Goal: Task Accomplishment & Management: Manage account settings

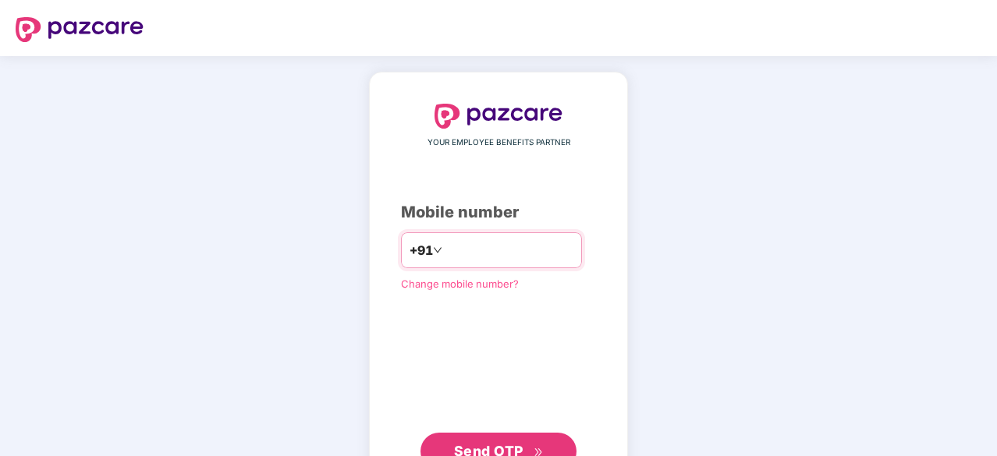
drag, startPoint x: 0, startPoint y: 0, endPoint x: 450, endPoint y: 257, distance: 518.1
click at [452, 257] on input "number" at bounding box center [509, 250] width 128 height 25
type input "**********"
click at [535, 435] on button "Send OTP" at bounding box center [498, 449] width 156 height 37
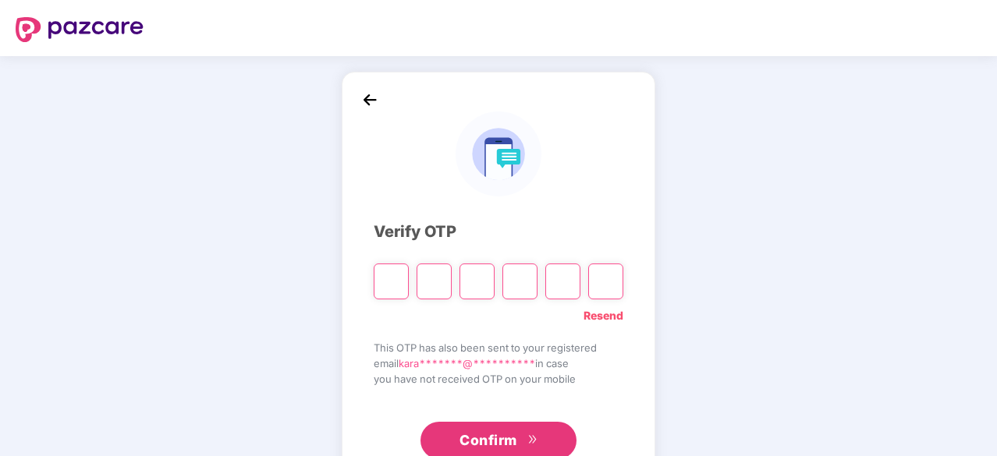
click at [396, 278] on input "Please enter verification code. Digit 1" at bounding box center [391, 282] width 35 height 36
paste input "*"
type input "*"
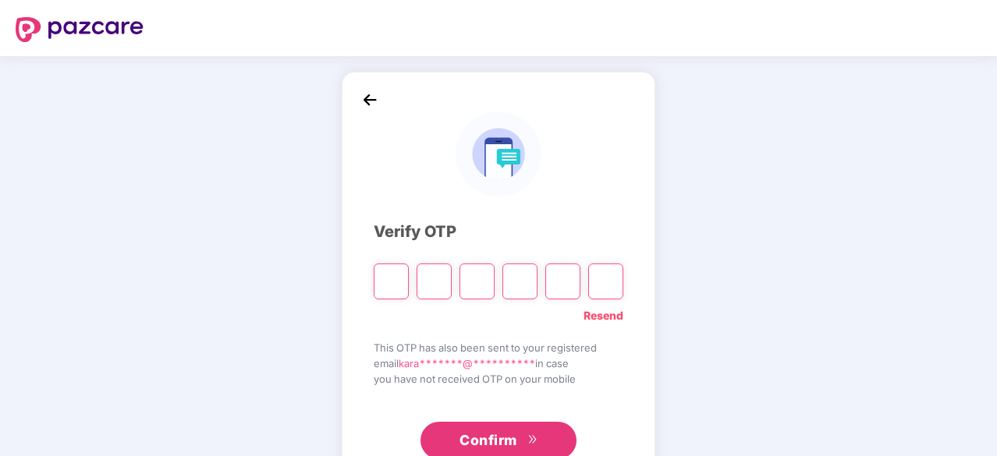
type input "*"
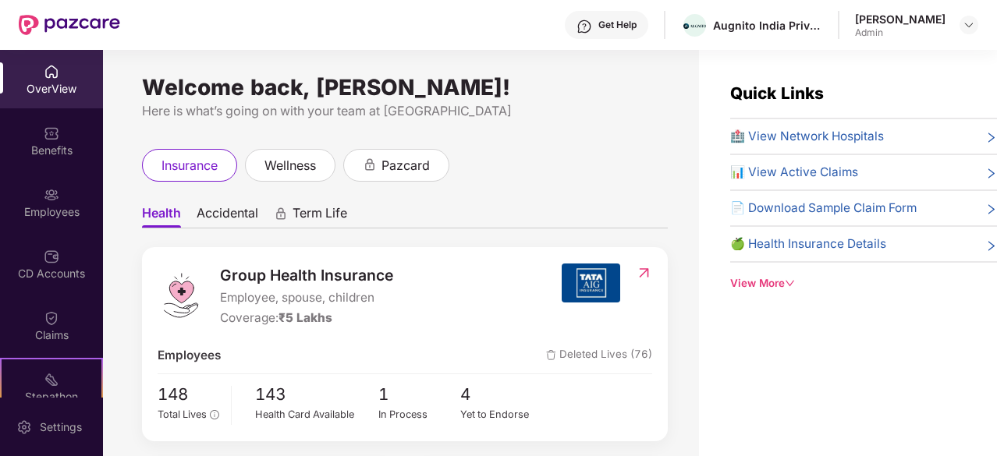
click at [59, 207] on div "Employees" at bounding box center [51, 212] width 103 height 16
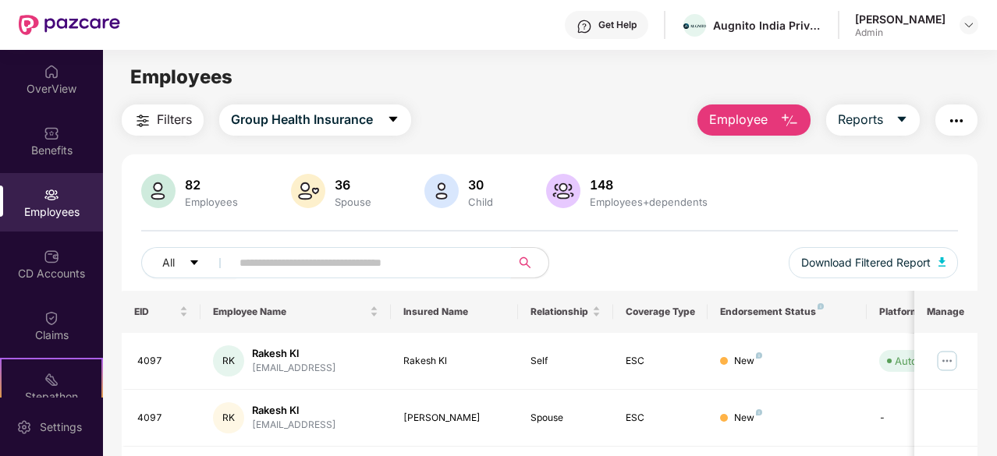
click at [368, 268] on input "text" at bounding box center [364, 262] width 250 height 23
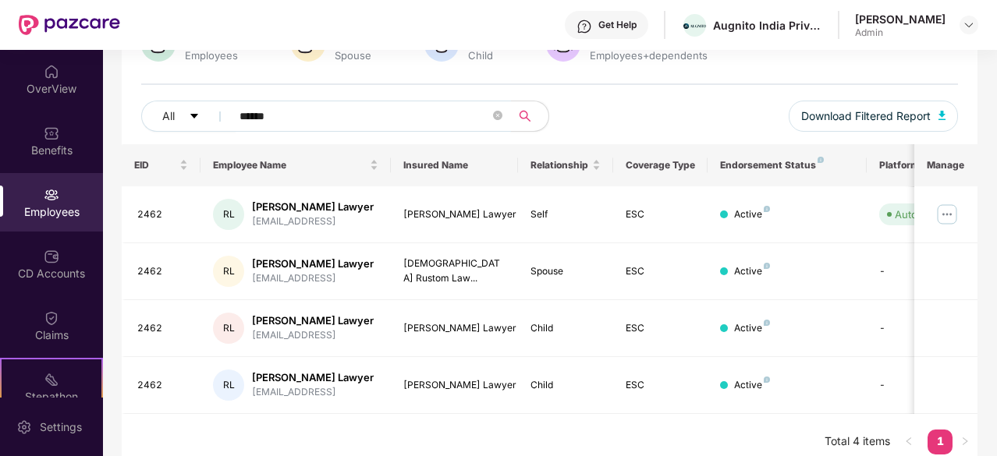
scroll to position [156, 0]
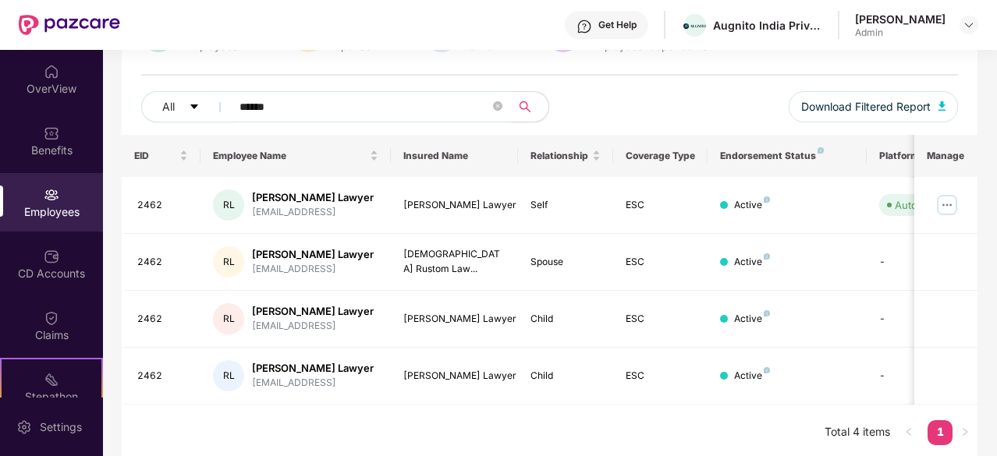
type input "******"
click at [950, 202] on img at bounding box center [946, 205] width 25 height 25
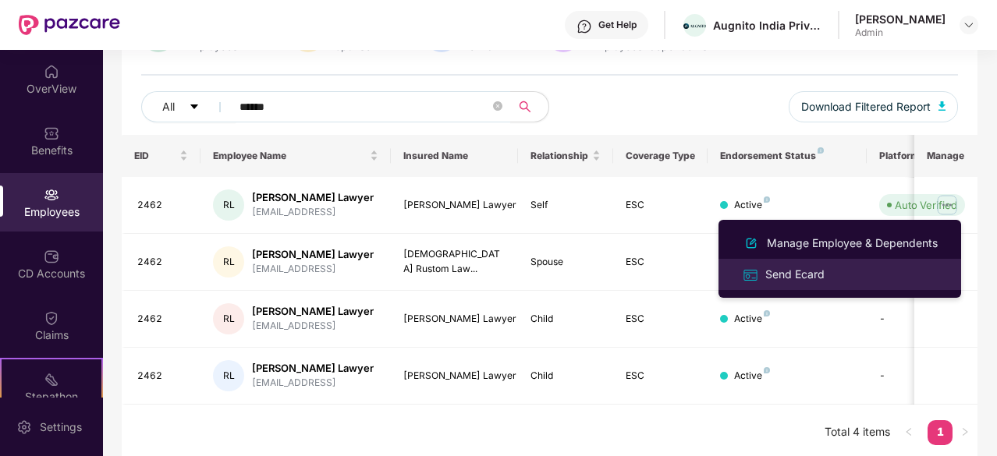
click at [800, 272] on div "Send Ecard" at bounding box center [795, 274] width 66 height 17
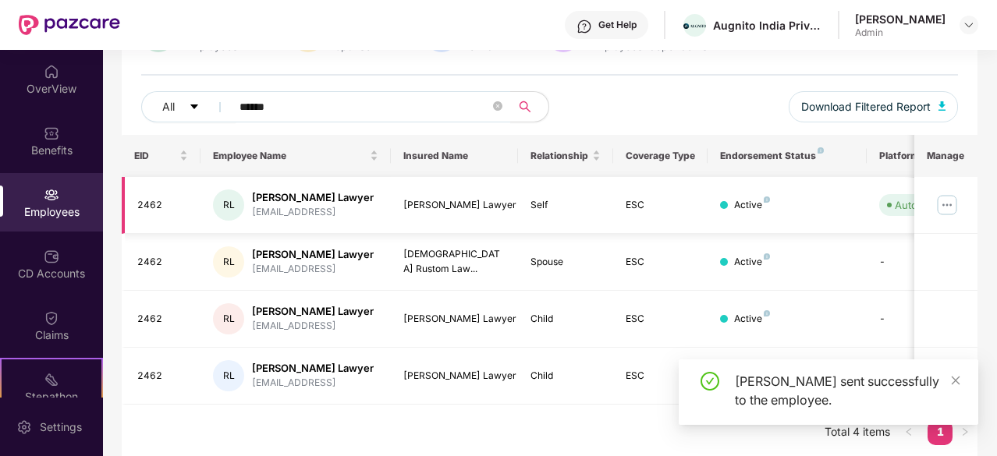
click at [373, 197] on div "[PERSON_NAME] [PERSON_NAME] Lawyer [EMAIL_ADDRESS]" at bounding box center [295, 205] width 165 height 31
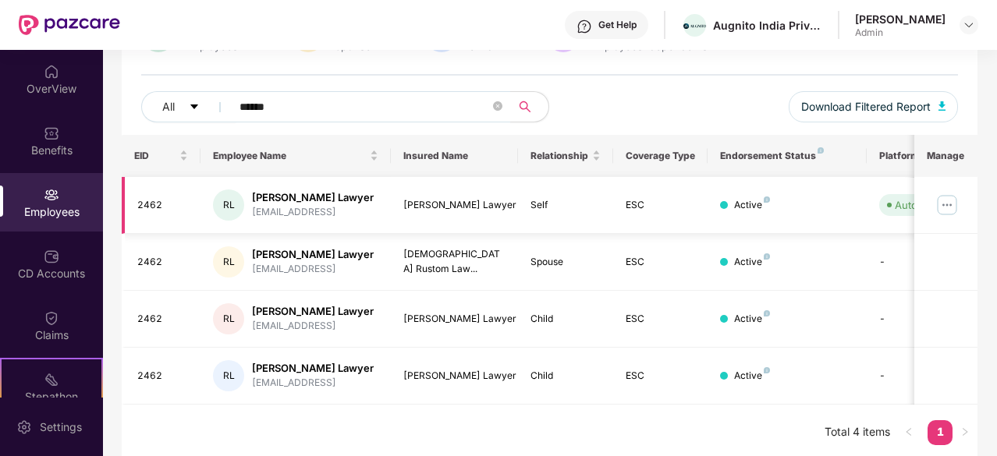
click at [301, 199] on div "[PERSON_NAME] Lawyer" at bounding box center [313, 197] width 122 height 15
click at [243, 200] on div "RL" at bounding box center [228, 205] width 31 height 31
click at [239, 200] on div "RL" at bounding box center [228, 205] width 31 height 31
click at [429, 211] on div "[PERSON_NAME] Lawyer" at bounding box center [454, 205] width 102 height 15
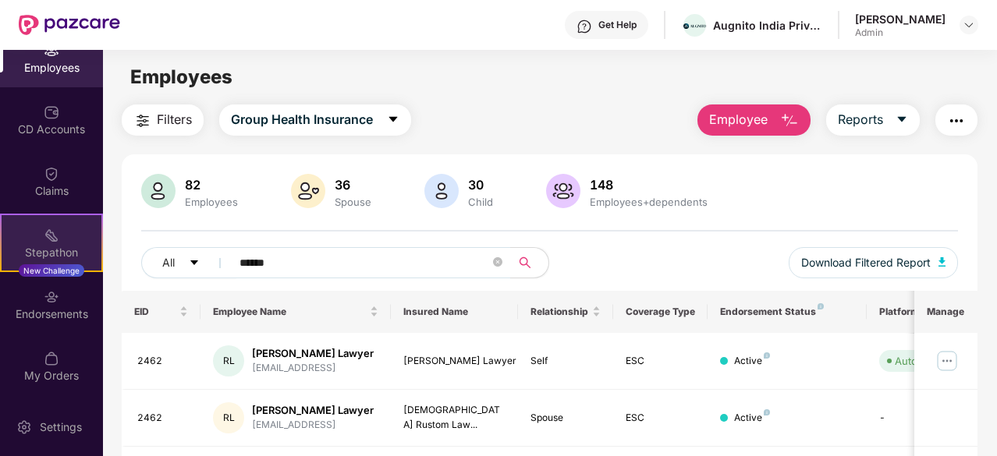
scroll to position [78, 0]
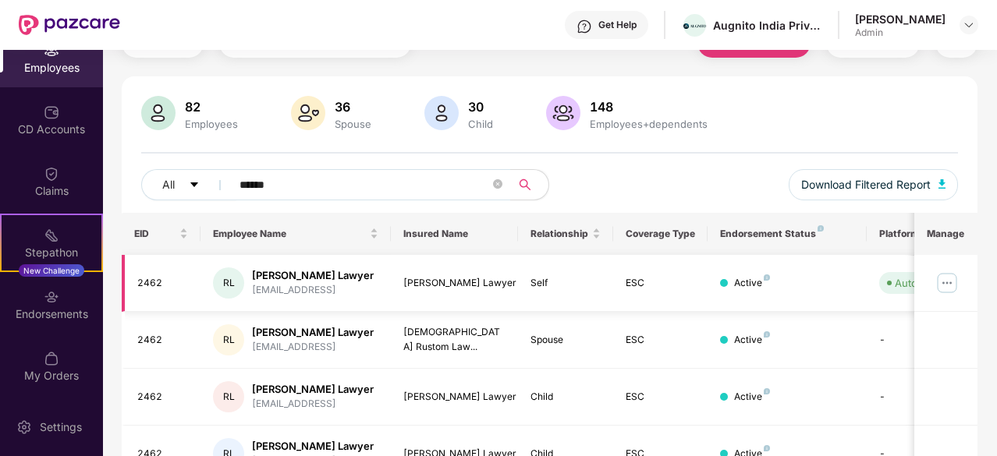
click at [305, 282] on div "[PERSON_NAME] Lawyer" at bounding box center [313, 275] width 122 height 15
click at [526, 267] on td "Self" at bounding box center [565, 283] width 95 height 57
click at [957, 280] on img at bounding box center [946, 283] width 25 height 25
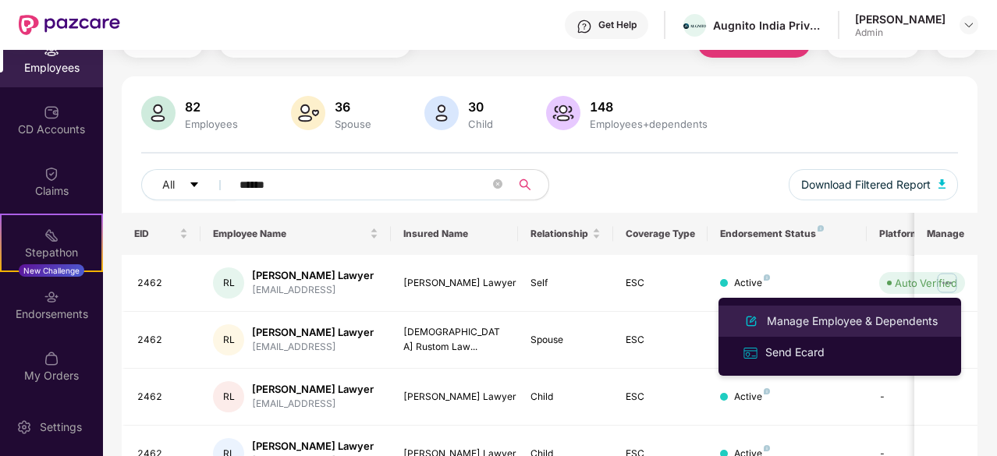
click at [921, 314] on div "Manage Employee & Dependents" at bounding box center [852, 321] width 177 height 17
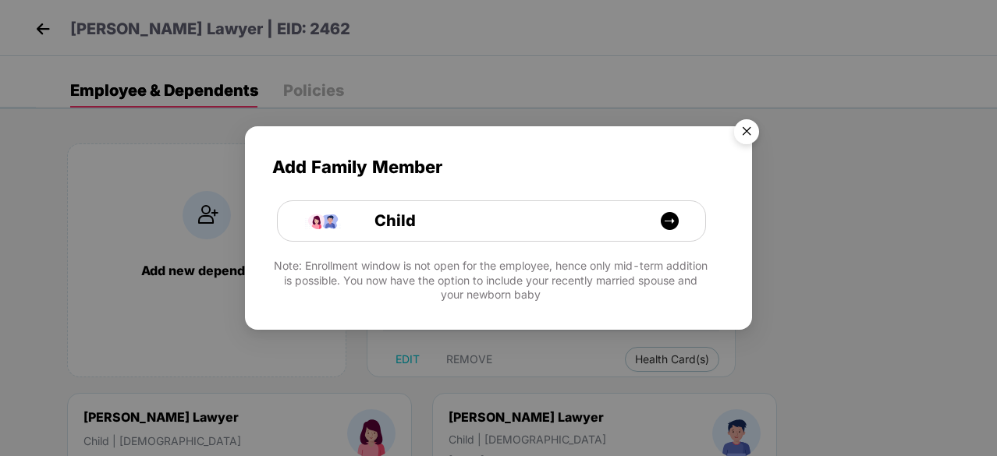
click at [742, 132] on img "Close" at bounding box center [747, 134] width 44 height 44
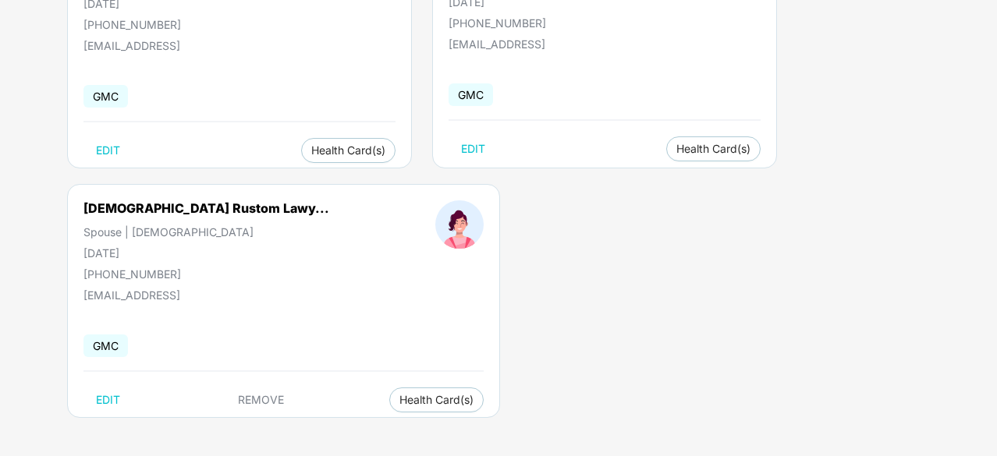
scroll to position [69, 0]
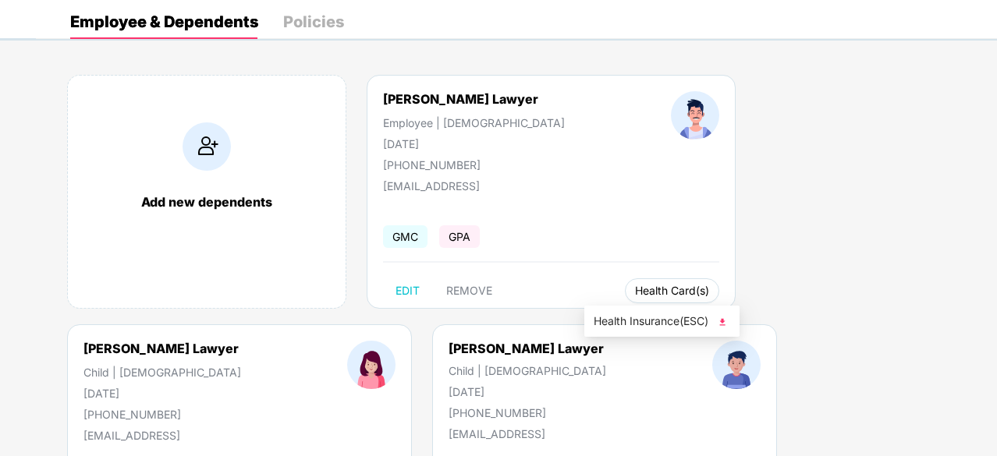
click at [665, 289] on span "Health Card(s)" at bounding box center [672, 291] width 74 height 8
click at [699, 321] on span "Health Insurance(ESC)" at bounding box center [662, 321] width 137 height 17
click at [673, 288] on button "Health Card(s)" at bounding box center [672, 290] width 94 height 25
click at [726, 324] on img at bounding box center [723, 323] width 16 height 16
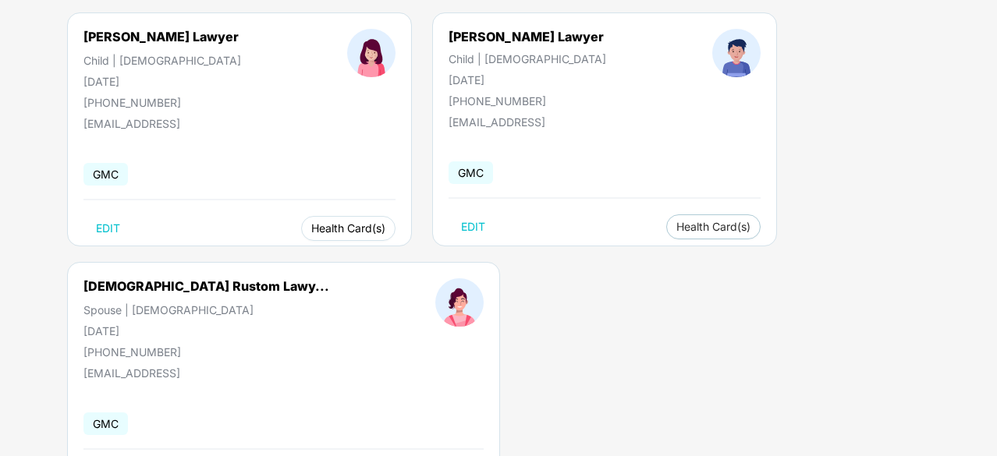
click at [356, 230] on span "Health Card(s)" at bounding box center [348, 229] width 74 height 8
click at [368, 271] on li "Health Insurance(ESC)" at bounding box center [360, 258] width 155 height 25
click at [698, 223] on span "Health Card(s)" at bounding box center [713, 227] width 74 height 8
click at [697, 249] on span "Health Insurance(ESC)" at bounding box center [700, 257] width 137 height 17
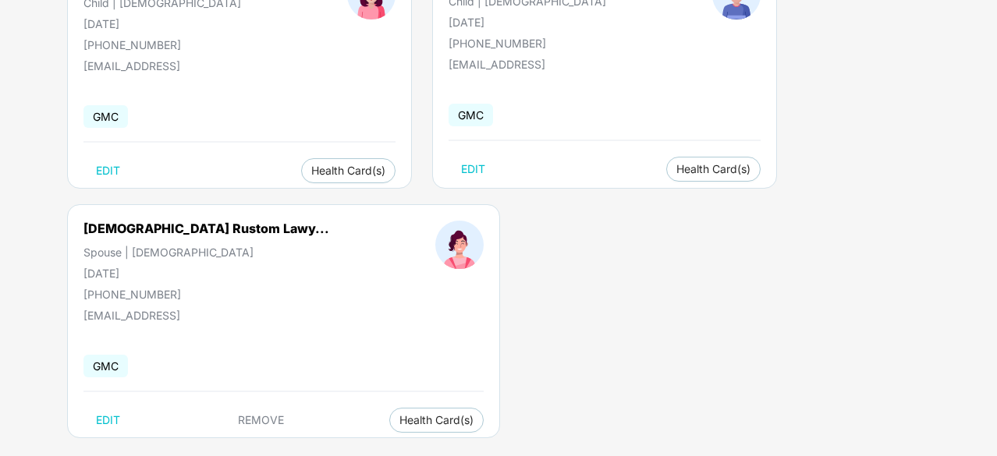
scroll to position [459, 0]
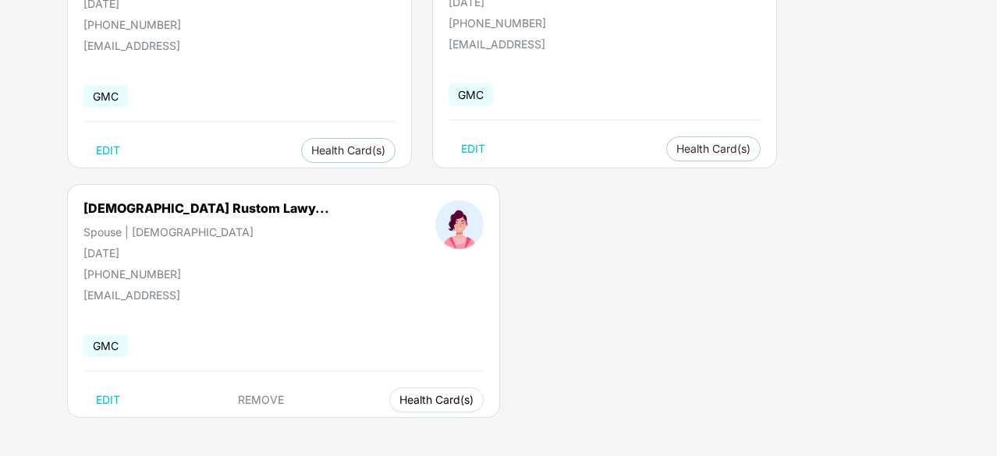
click at [399, 403] on span "Health Card(s)" at bounding box center [436, 400] width 74 height 8
click at [381, 434] on span "Health Insurance(ESC)" at bounding box center [383, 430] width 137 height 17
